Goal: Task Accomplishment & Management: Complete application form

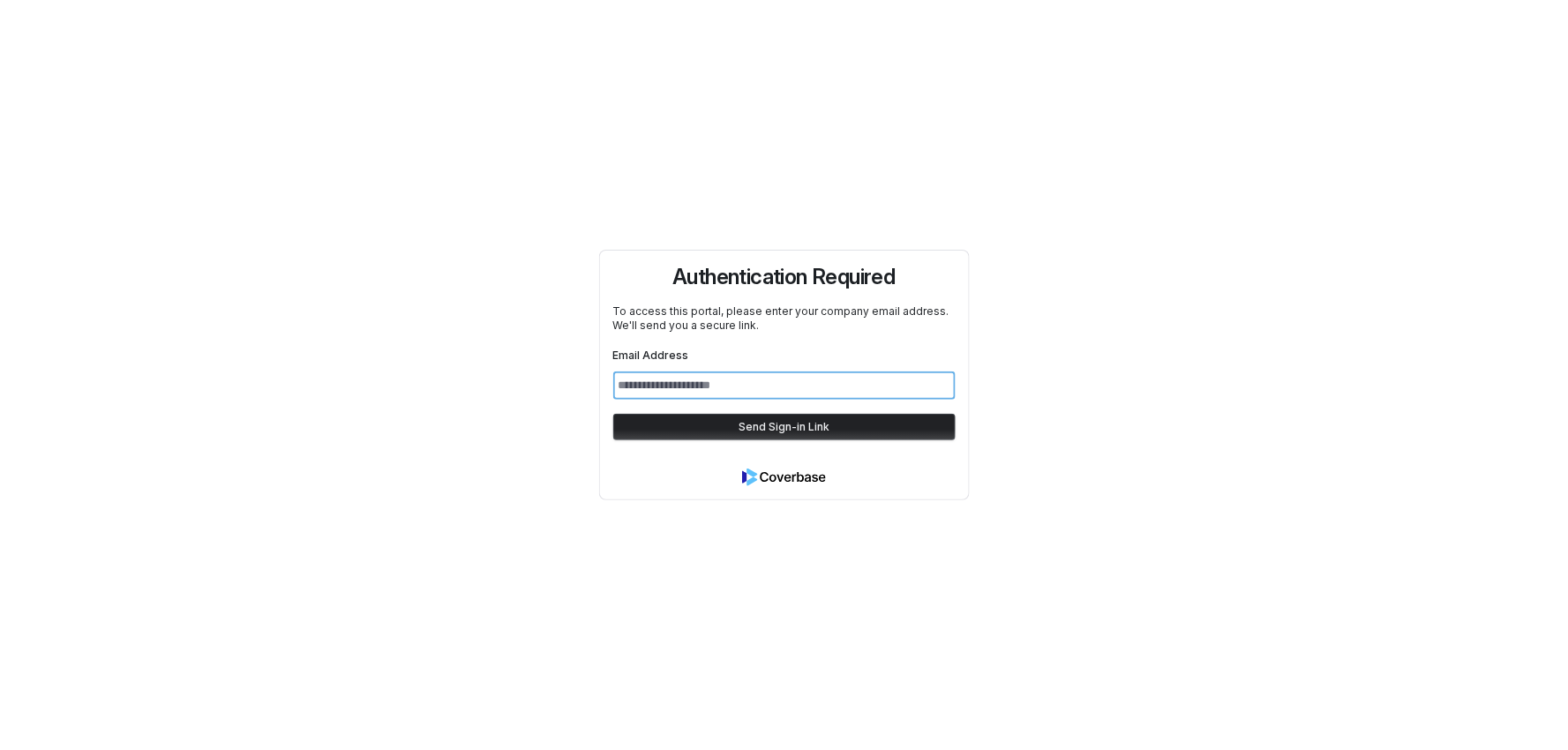
click at [834, 383] on input "Email Address" at bounding box center [785, 385] width 343 height 28
